Goal: Task Accomplishment & Management: Use online tool/utility

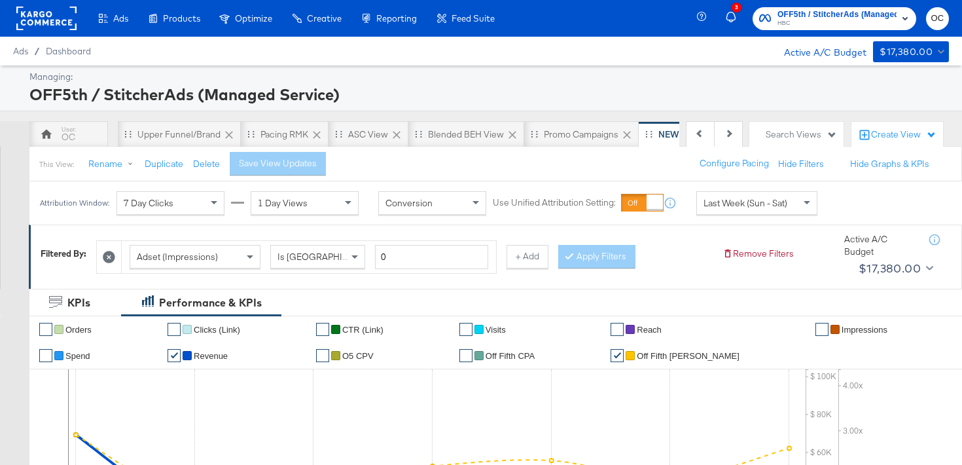
scroll to position [0, 131]
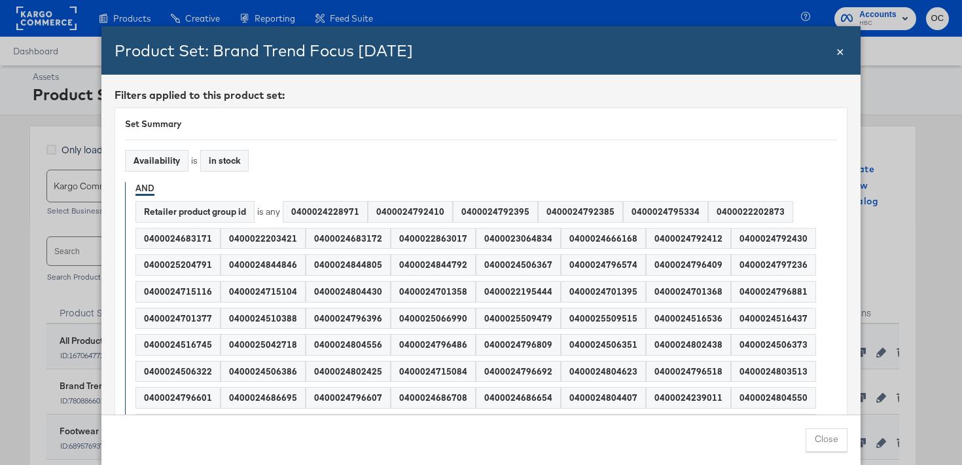
click at [832, 50] on div "Product Set: Brand Trend Focus SEPT25" at bounding box center [475, 50] width 720 height 22
click at [840, 54] on span "×" at bounding box center [840, 50] width 8 height 18
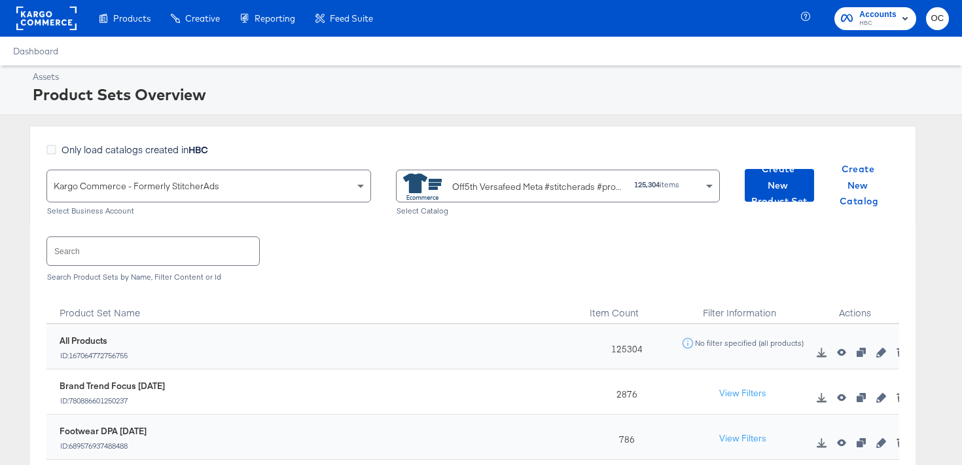
click at [175, 246] on input "text" at bounding box center [153, 251] width 212 height 28
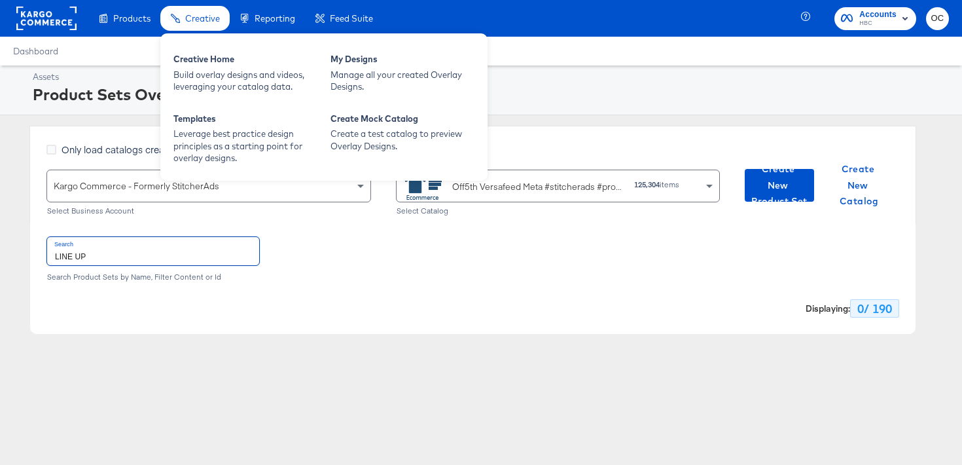
type input "LINE UP"
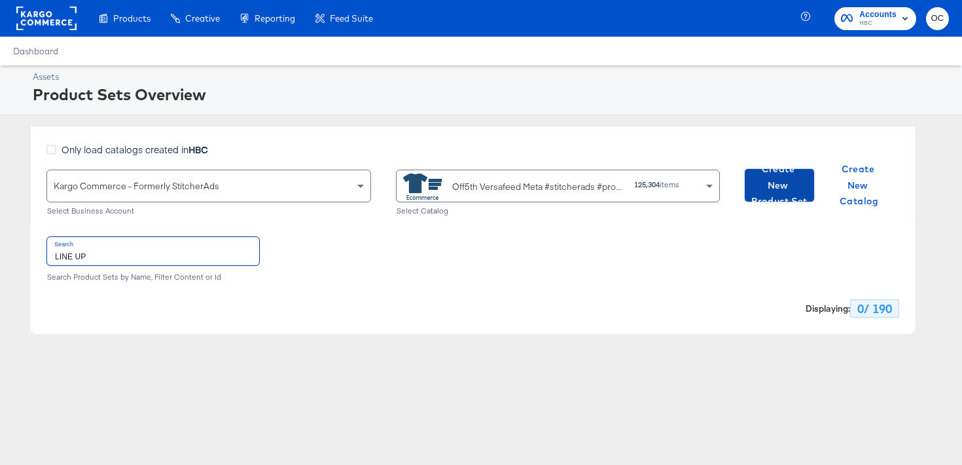
click at [756, 190] on span "Create New Product Set" at bounding box center [779, 185] width 59 height 48
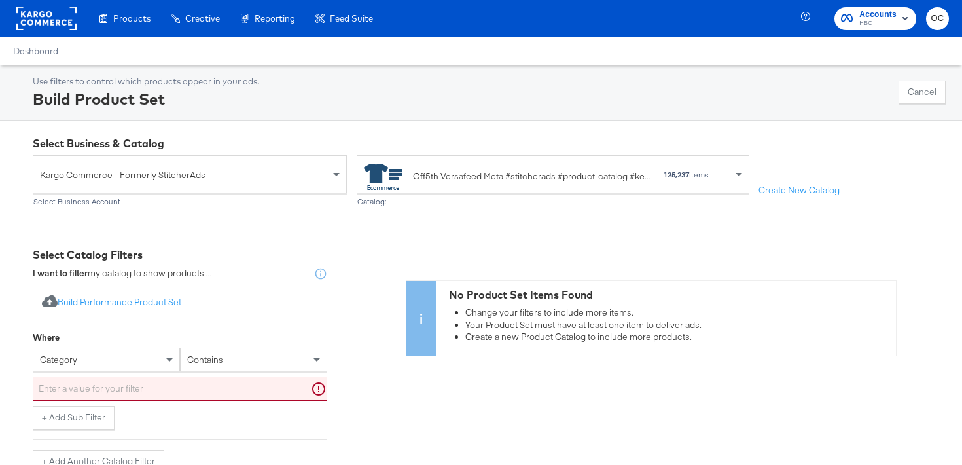
click at [101, 370] on div "category" at bounding box center [106, 359] width 147 height 24
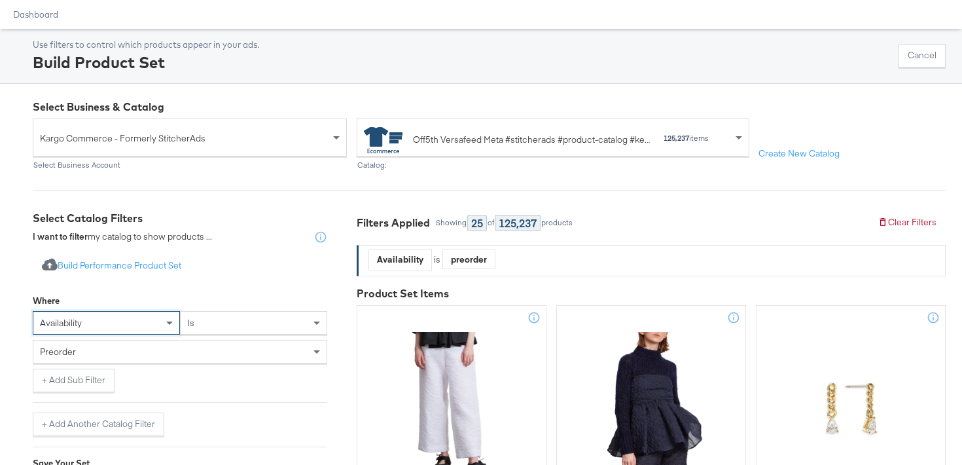
click at [122, 360] on div "preorder" at bounding box center [179, 351] width 293 height 22
click at [92, 385] on button "+ Add Sub Filter" at bounding box center [74, 380] width 82 height 24
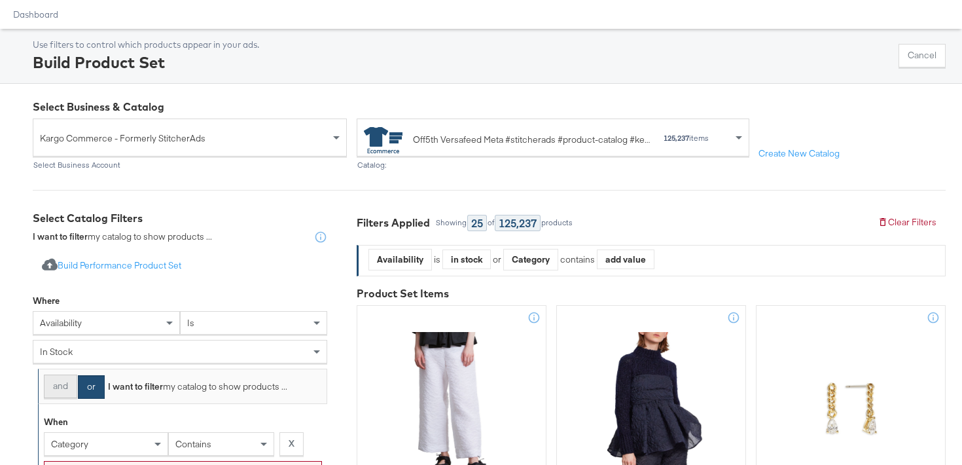
click at [77, 383] on button "and" at bounding box center [60, 386] width 33 height 24
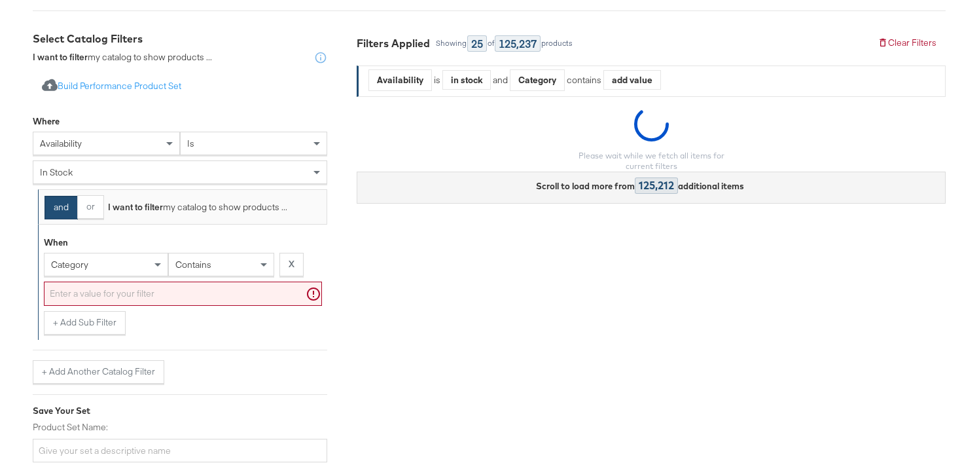
scroll to position [255, 0]
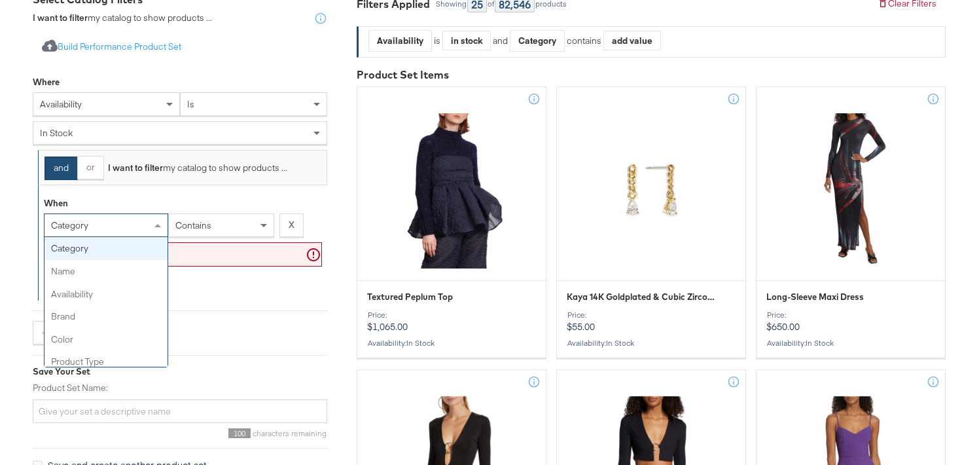
click at [137, 224] on div "category" at bounding box center [105, 225] width 123 height 22
type input "RE"
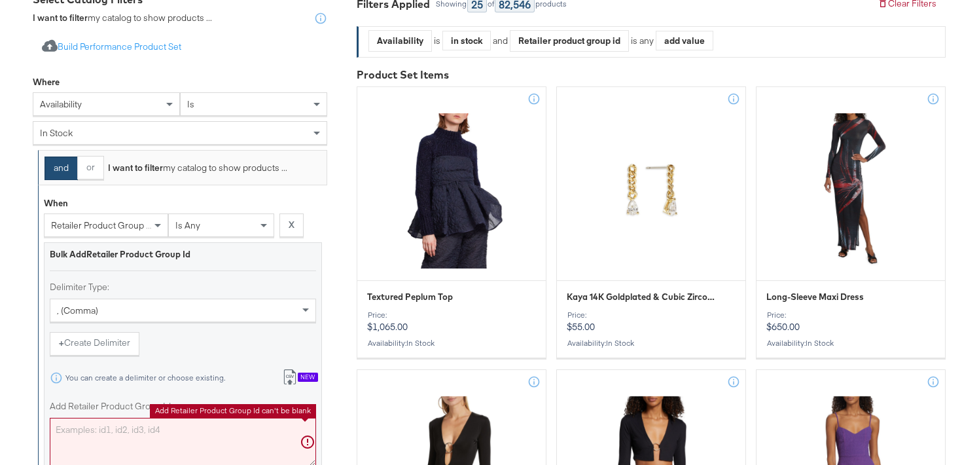
click at [80, 428] on textarea "Add Retailer Product Group Id" at bounding box center [183, 441] width 266 height 48
paste textarea "0400024531939,0400024864702,0400024682948,0400024864726,0400022905221,040002452…"
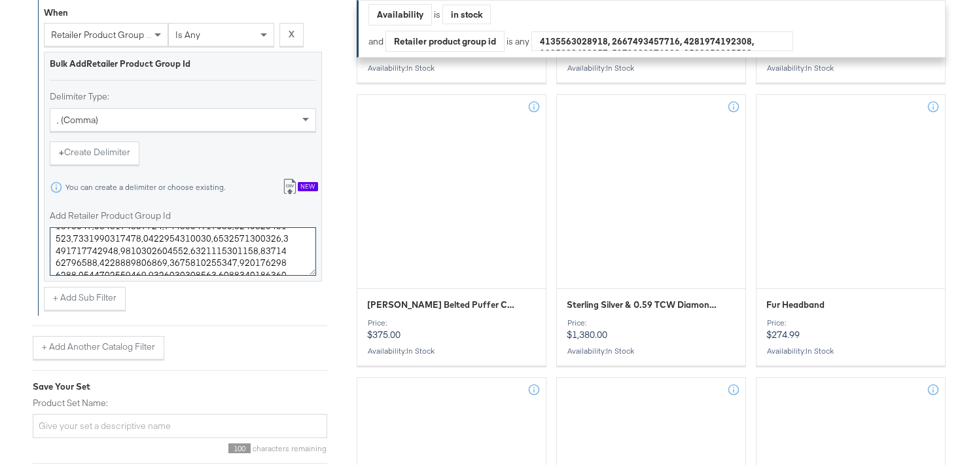
scroll to position [585, 0]
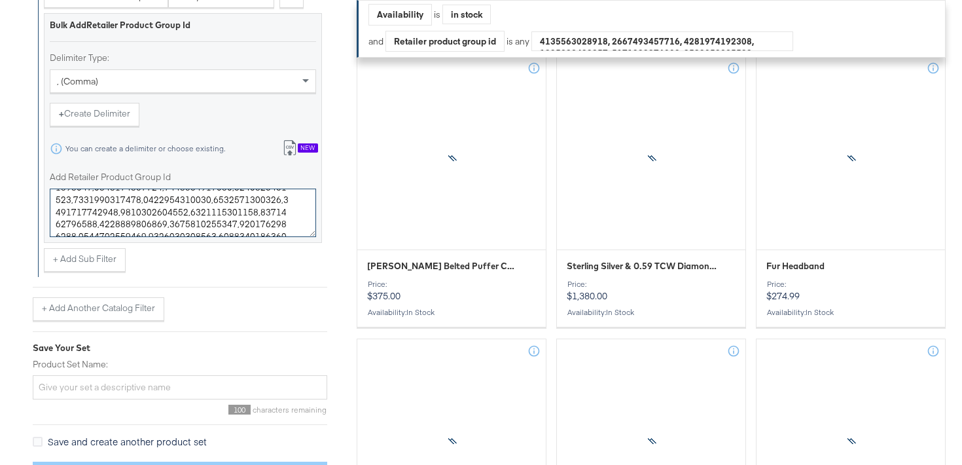
type textarea "0400024531939,0400024864702,0400024682948,0400024864726,0400022905221,040002452…"
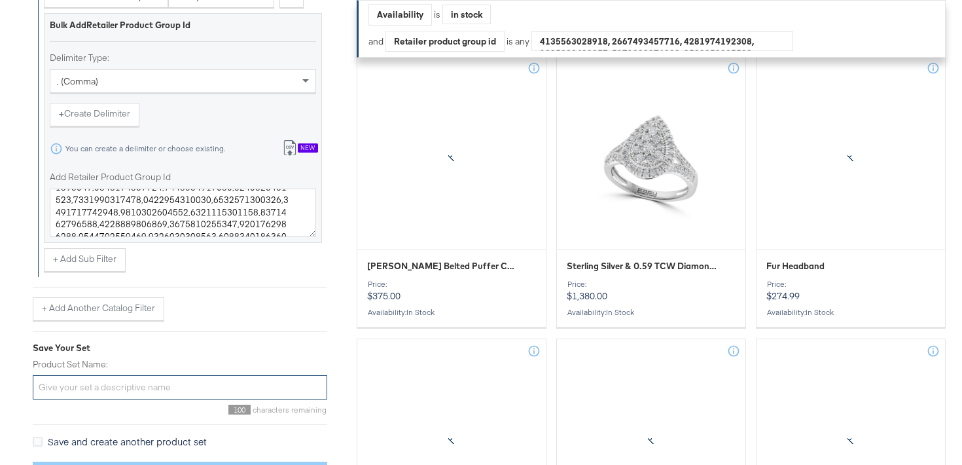
click at [104, 391] on input "Product Set Name:" at bounding box center [180, 387] width 294 height 24
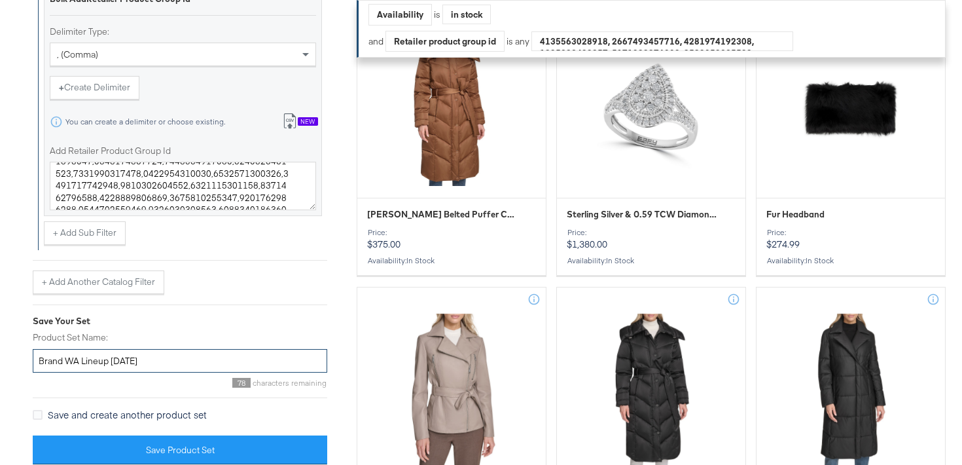
scroll to position [645, 0]
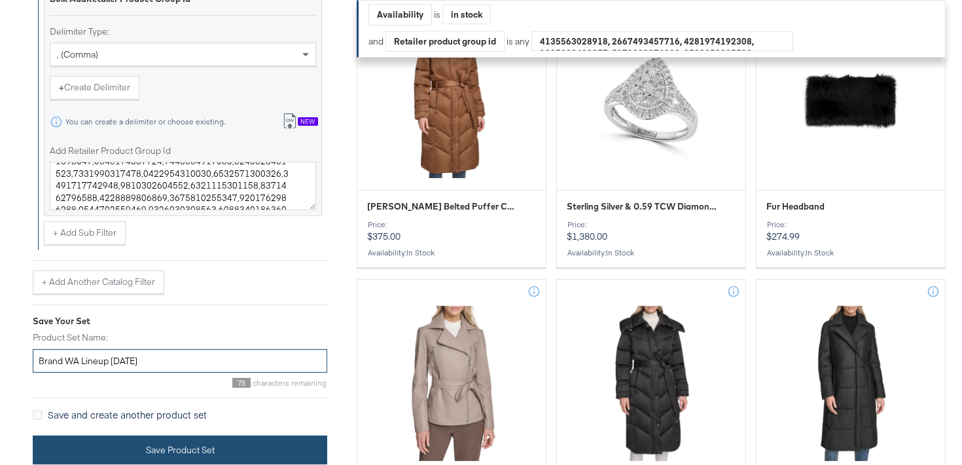
type input "Brand WA Lineup SEPT25"
click at [178, 450] on button "Save Product Set" at bounding box center [180, 449] width 294 height 29
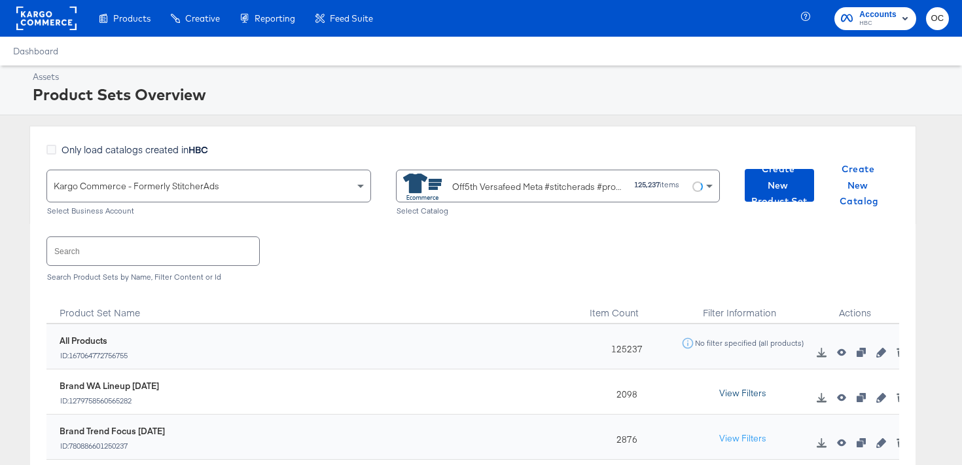
click at [737, 393] on button "View Filters" at bounding box center [742, 393] width 65 height 24
